Goal: Task Accomplishment & Management: Manage account settings

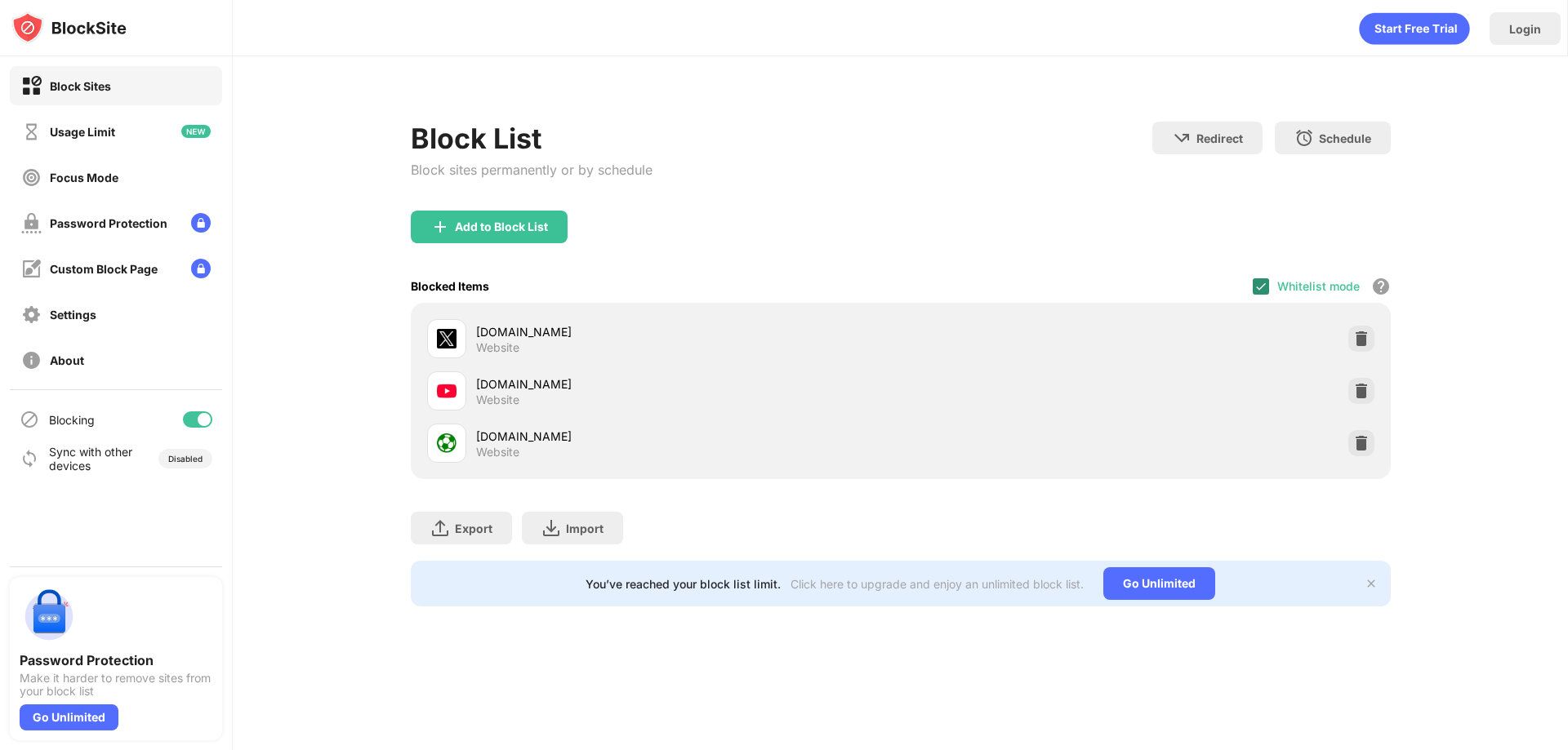
click at [1266, 287] on img at bounding box center [1262, 287] width 13 height 13
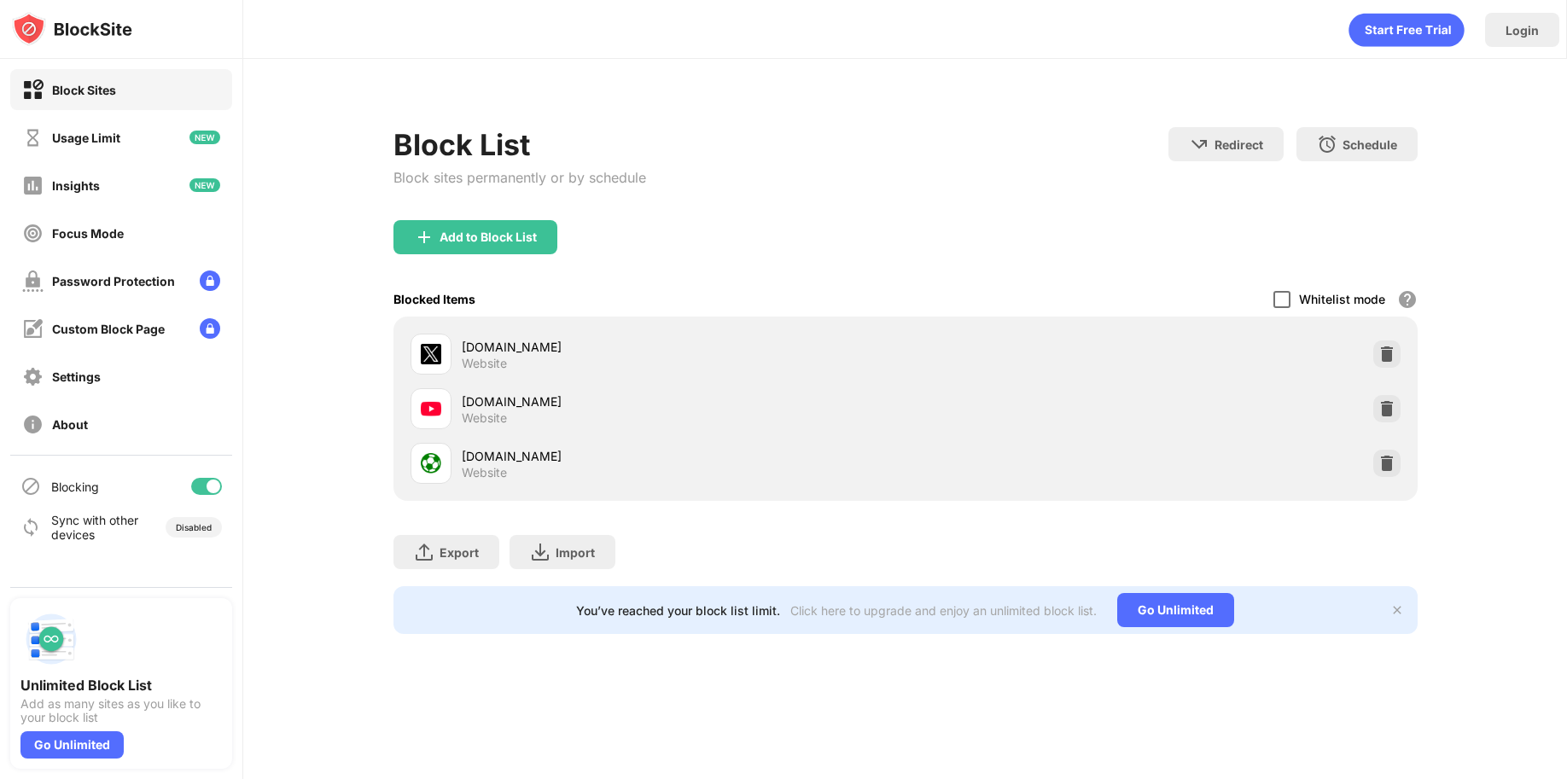
click at [1278, 301] on div at bounding box center [1281, 299] width 17 height 17
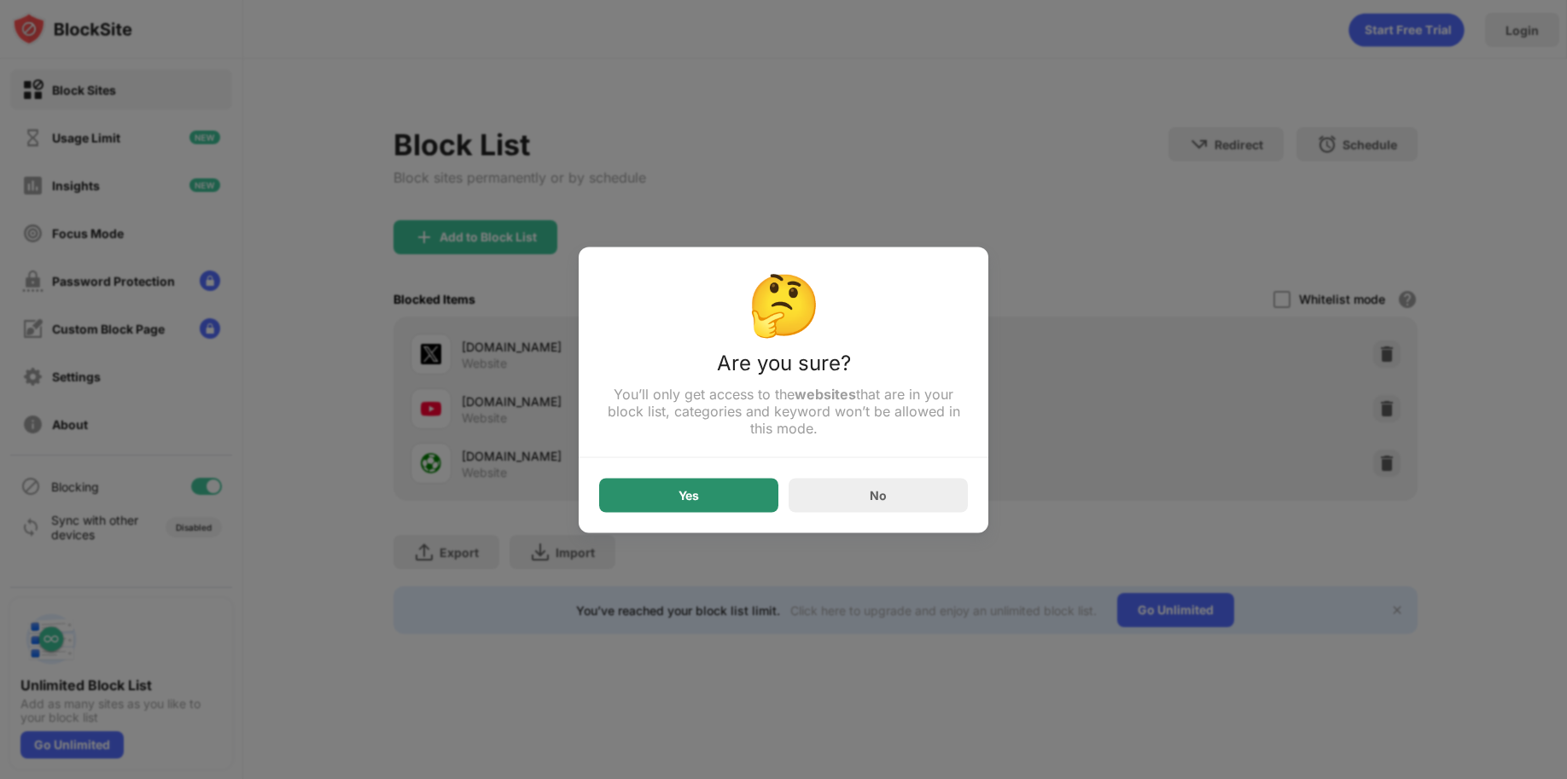
click at [713, 507] on div "Yes" at bounding box center [688, 495] width 179 height 34
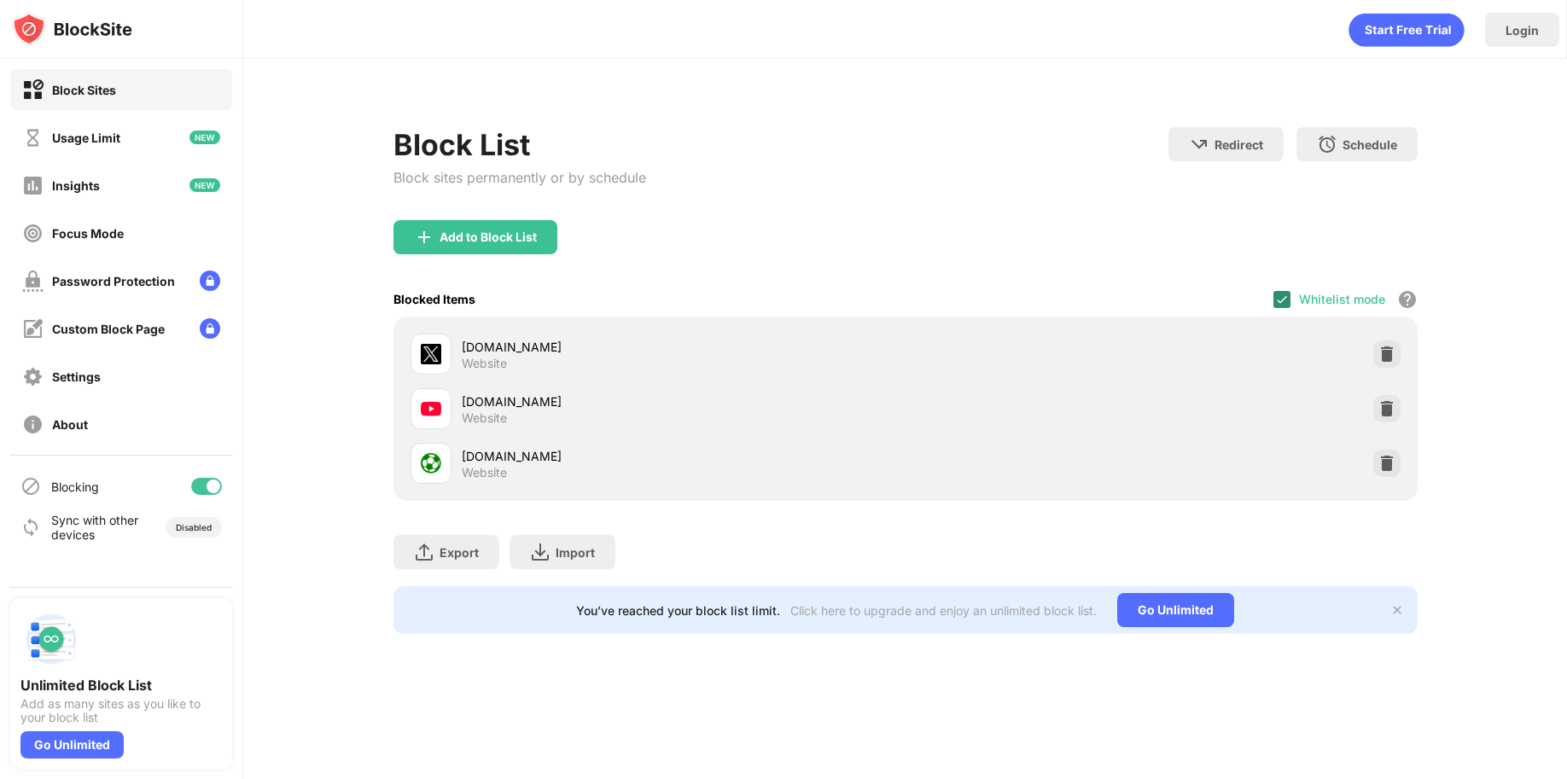
click at [1281, 294] on img at bounding box center [1282, 300] width 14 height 14
click at [1284, 305] on div at bounding box center [1281, 299] width 17 height 17
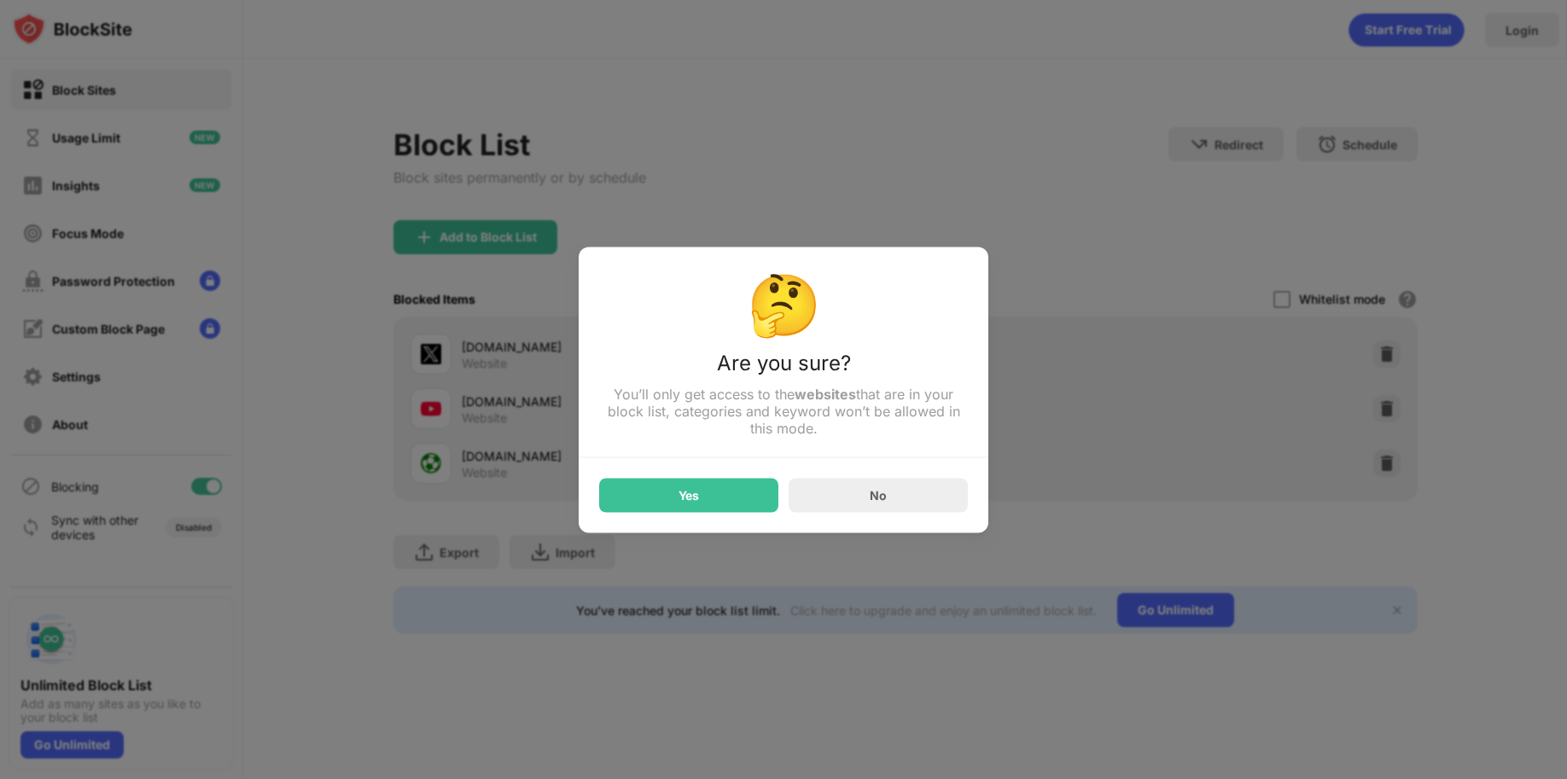
click at [685, 512] on div "Yes" at bounding box center [688, 495] width 179 height 34
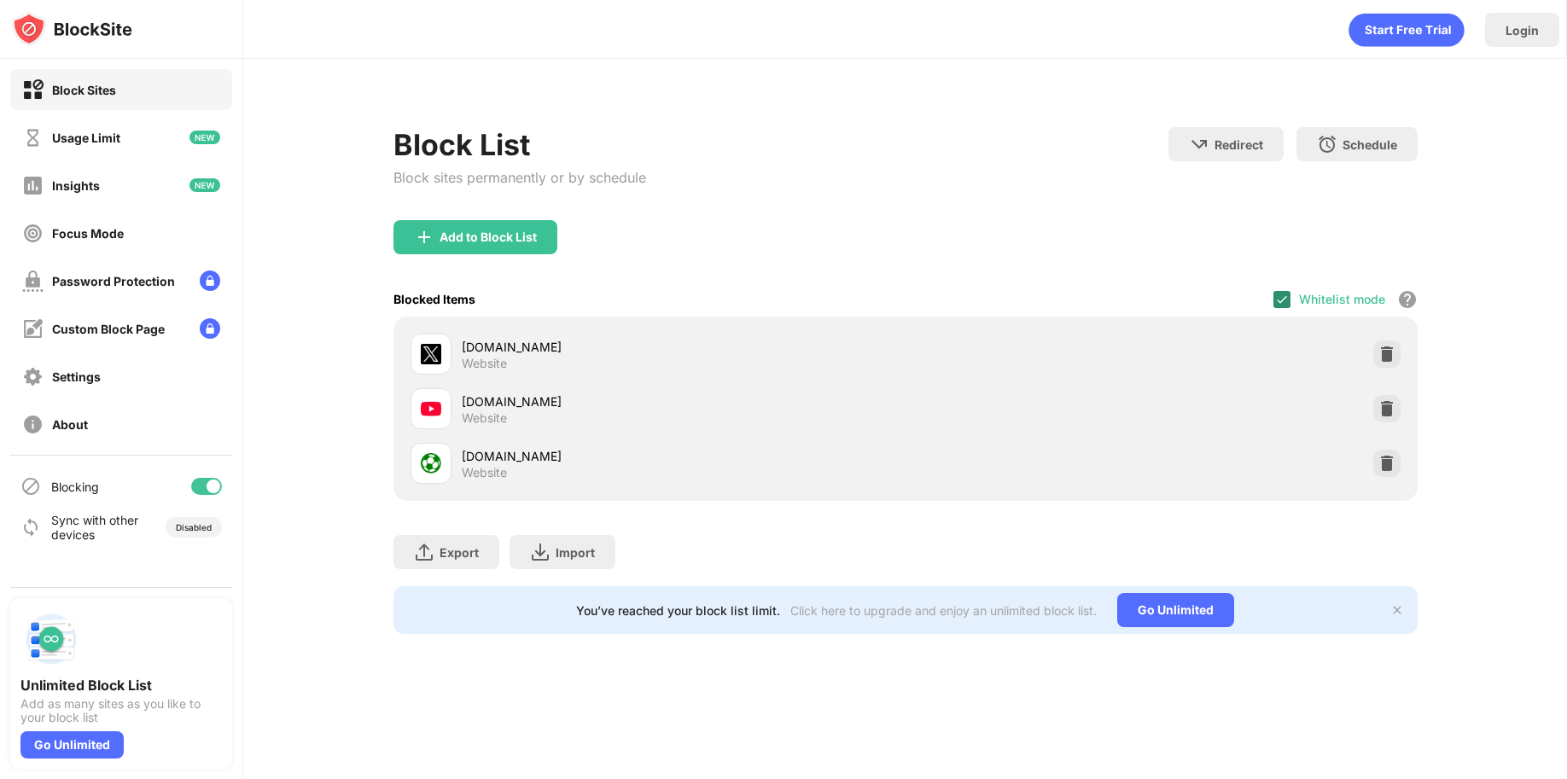
drag, startPoint x: 1272, startPoint y: 309, endPoint x: 1287, endPoint y: 304, distance: 15.4
click at [1274, 308] on div "Blocked Items Whitelist mode Block all websites except for those in your whitel…" at bounding box center [905, 299] width 1024 height 35
click at [1290, 301] on div at bounding box center [1281, 299] width 17 height 17
